Goal: Task Accomplishment & Management: Use online tool/utility

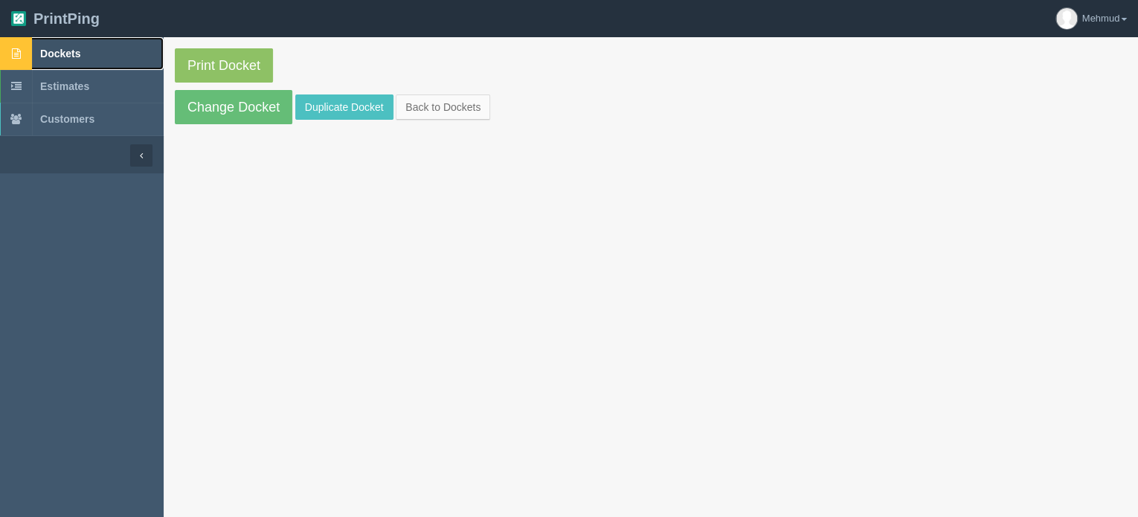
click at [68, 54] on span "Dockets" at bounding box center [60, 54] width 40 height 12
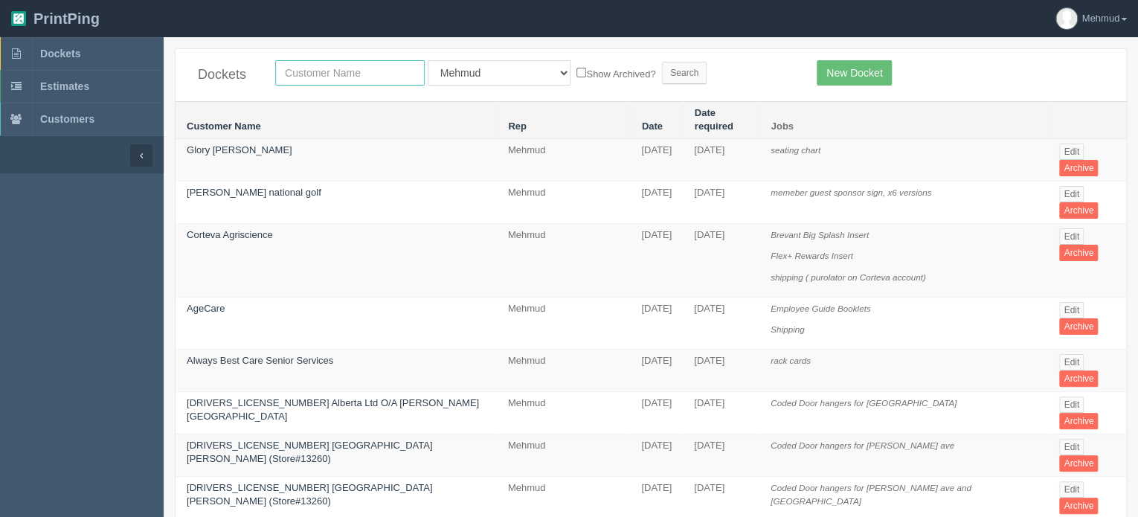
click at [315, 76] on input "text" at bounding box center [350, 72] width 150 height 25
type input "optima"
click at [662, 69] on input "Search" at bounding box center [684, 73] width 45 height 22
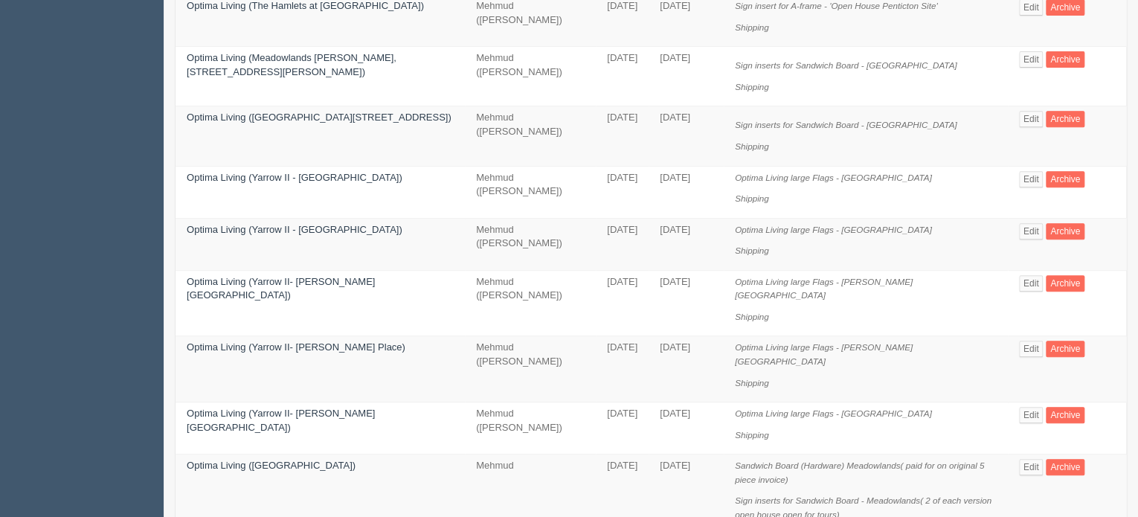
scroll to position [223, 0]
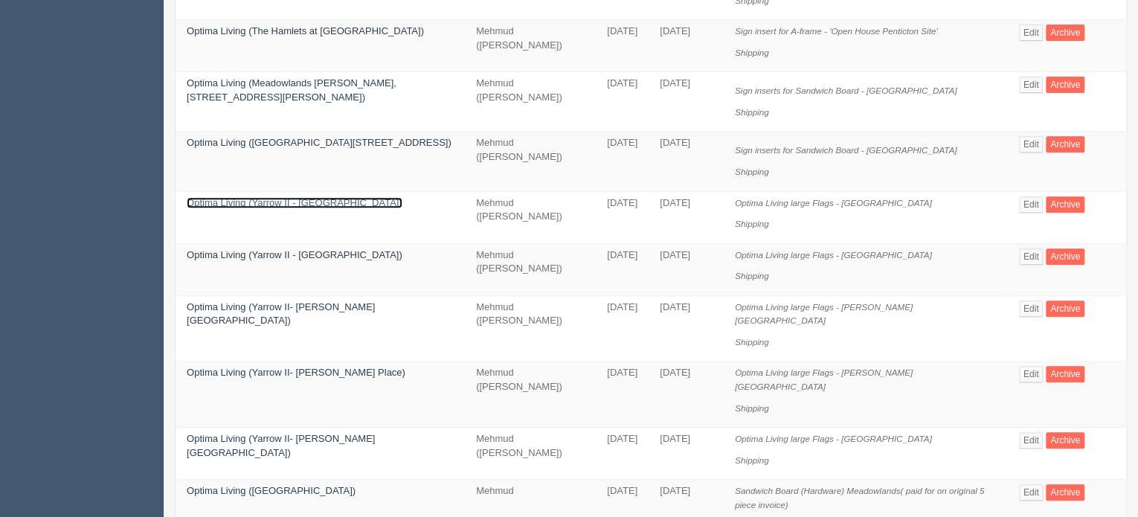
click at [258, 197] on link "Optima Living (Yarrow II - Summerwood Village)" at bounding box center [295, 202] width 216 height 11
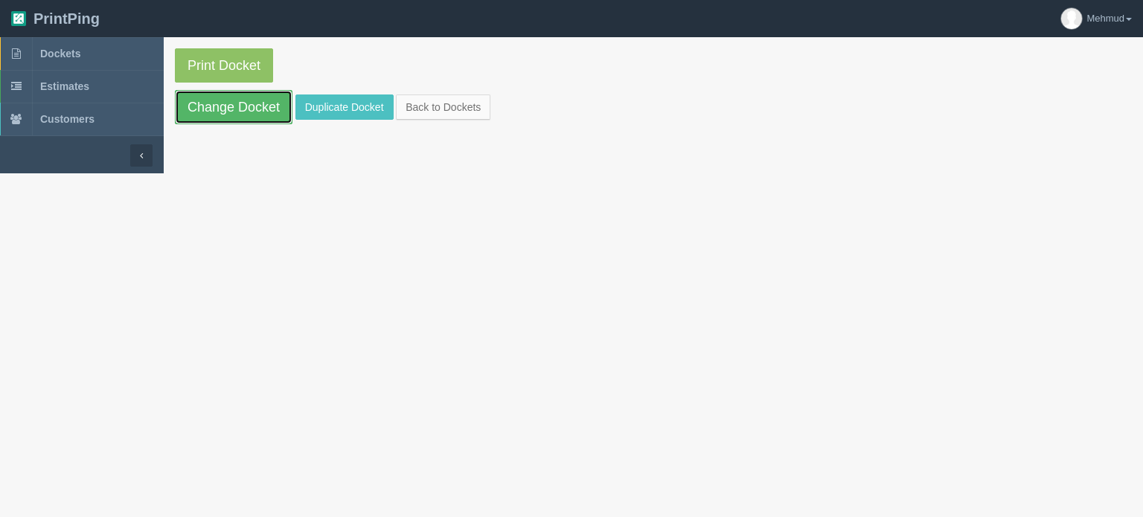
click at [247, 113] on link "Change Docket" at bounding box center [234, 107] width 118 height 34
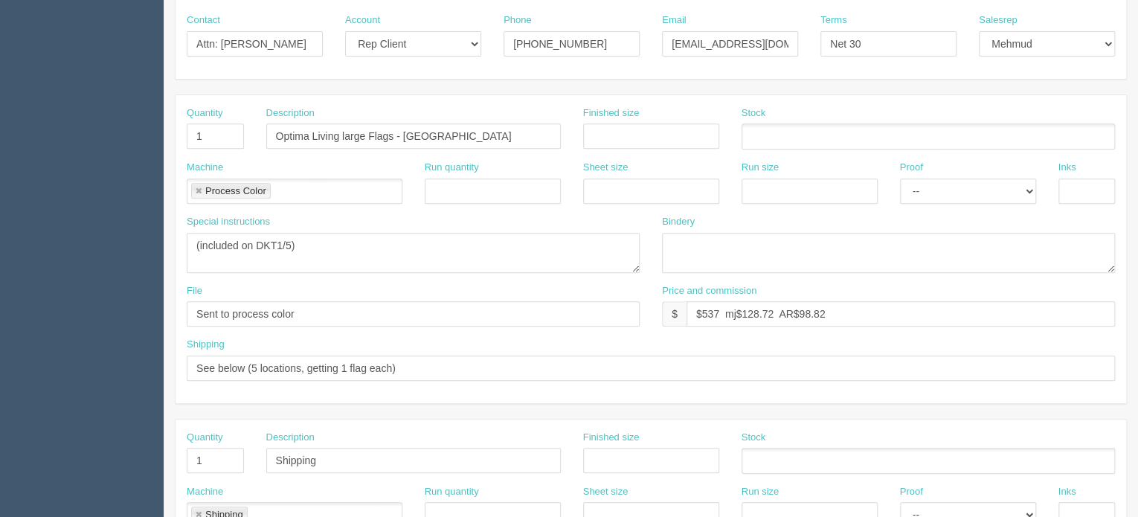
scroll to position [223, 0]
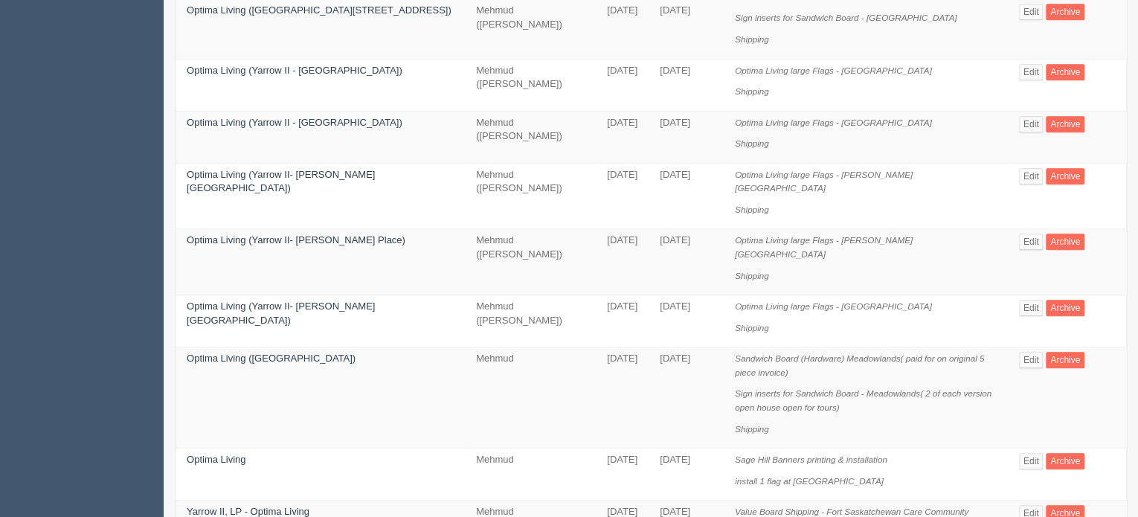
scroll to position [372, 0]
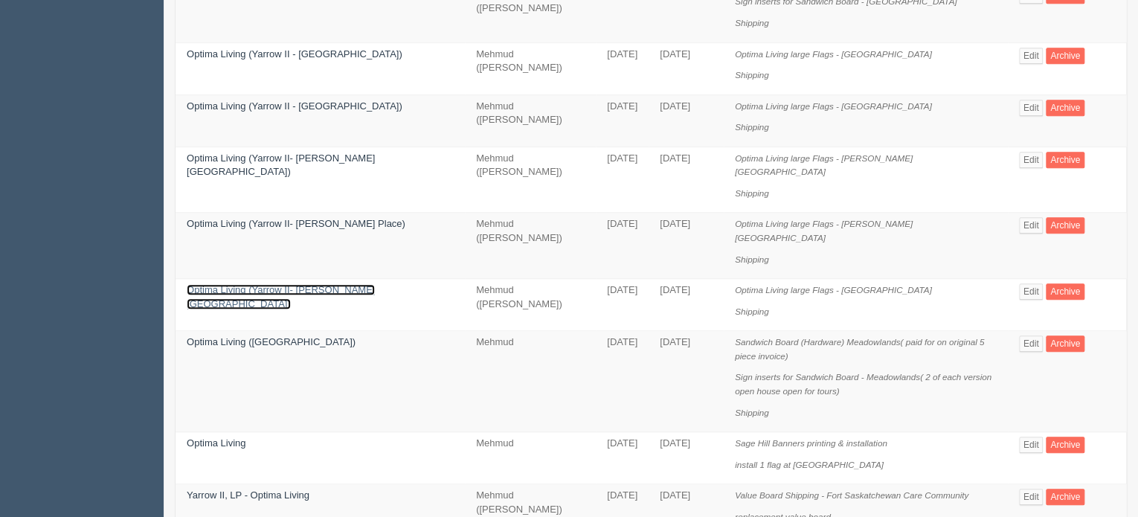
click at [213, 284] on link "Optima Living (Yarrow II- Everitt Gardens)" at bounding box center [281, 296] width 188 height 25
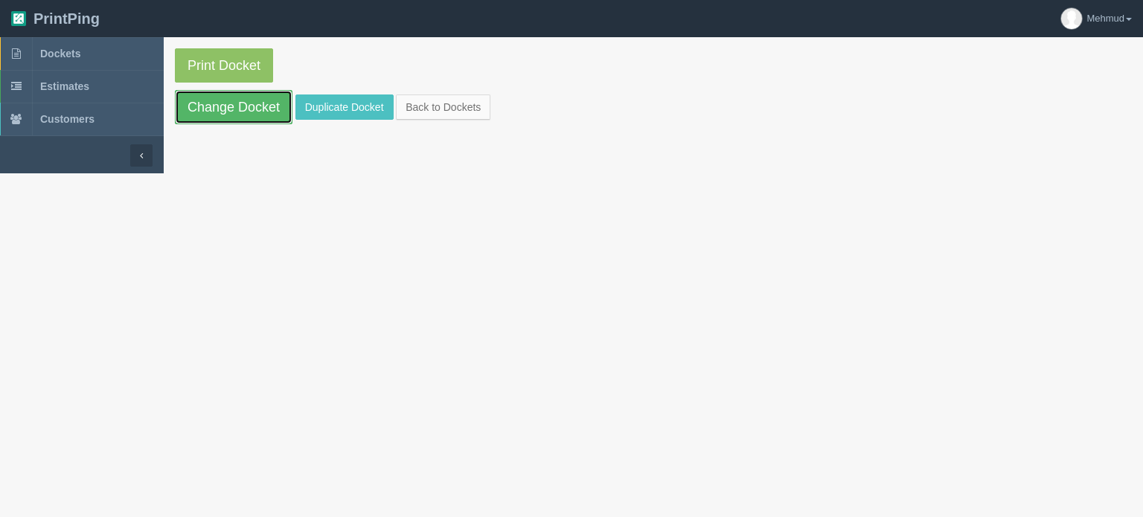
click at [234, 111] on link "Change Docket" at bounding box center [234, 107] width 118 height 34
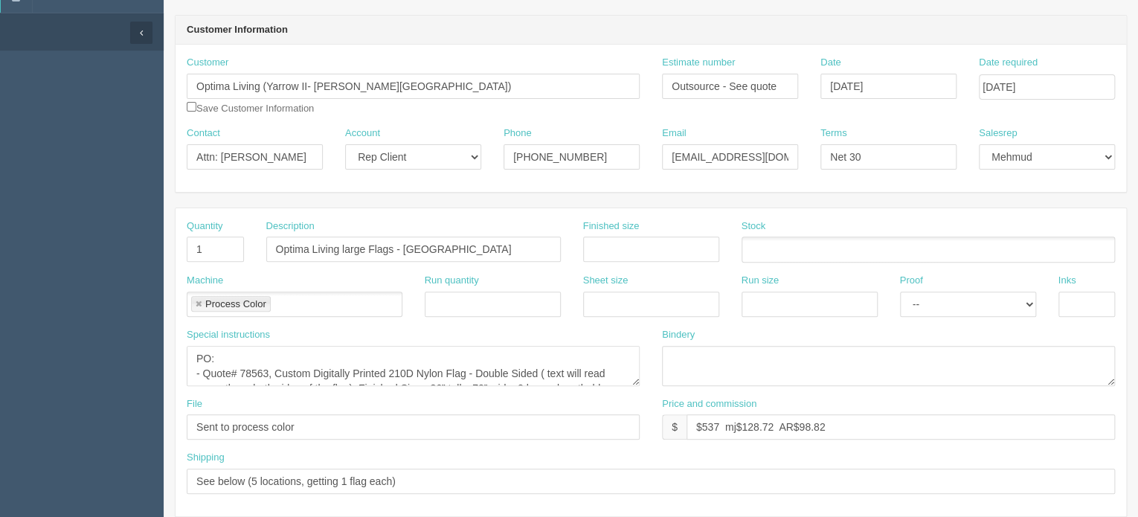
scroll to position [149, 0]
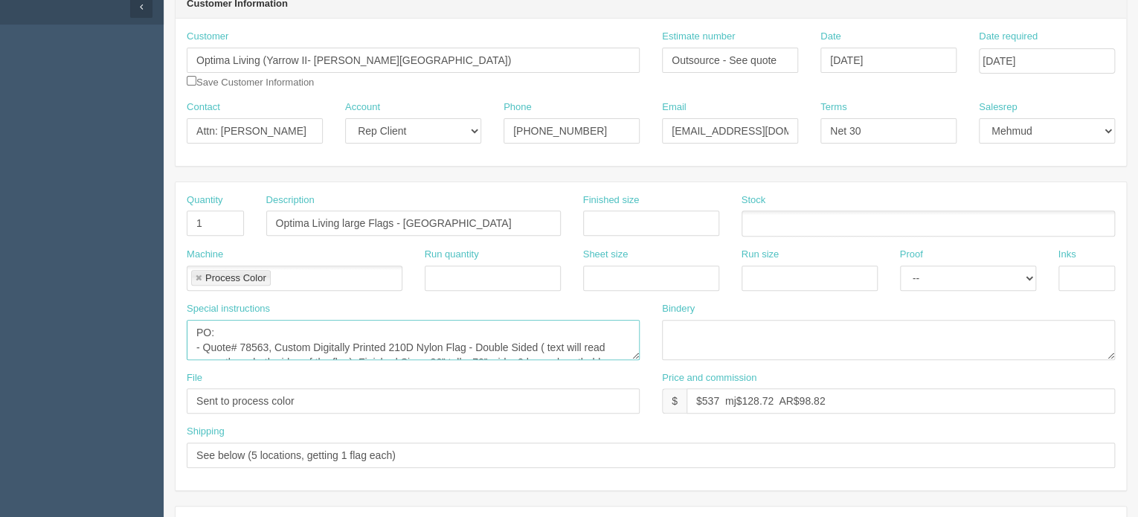
click at [304, 329] on textarea "PO: - Quote# 78563, Custom Digitally Printed 210D Nylon Flag - Double Sided ( t…" at bounding box center [413, 340] width 453 height 40
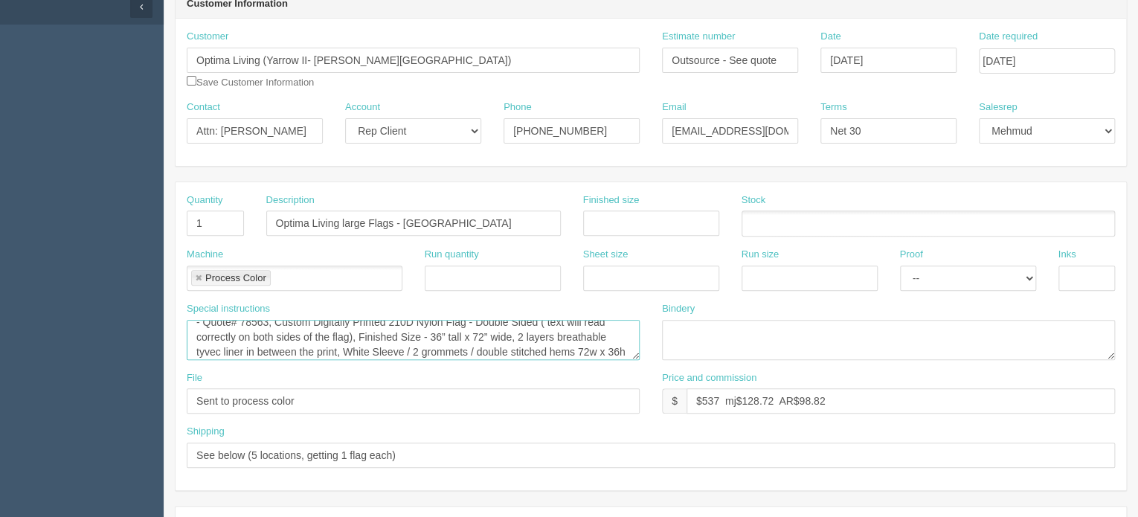
scroll to position [0, 0]
